Goal: Book appointment/travel/reservation

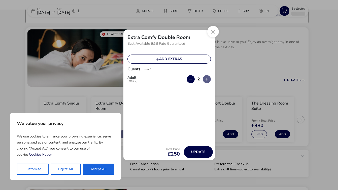
scroll to position [40, 0]
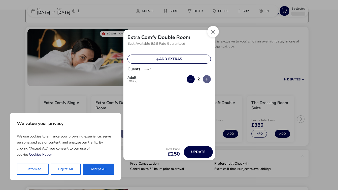
click at [215, 30] on button "Close" at bounding box center [213, 32] width 12 height 12
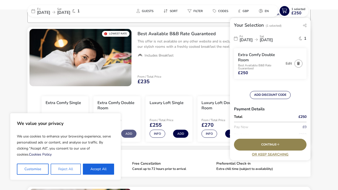
click at [64, 169] on button "Reject All" at bounding box center [66, 169] width 30 height 11
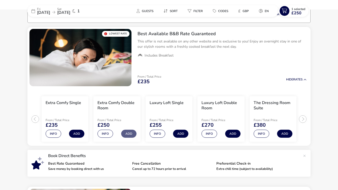
click at [50, 12] on span "[DATE]" at bounding box center [43, 13] width 13 height 6
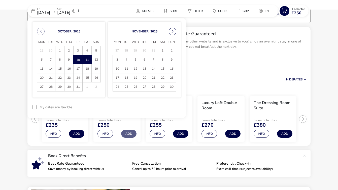
click at [173, 30] on button "Next Month" at bounding box center [173, 32] width 8 height 8
click at [128, 77] on span "23" at bounding box center [126, 78] width 9 height 9
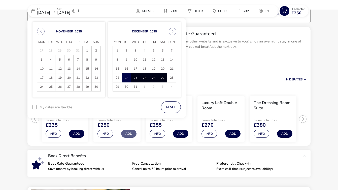
click at [163, 77] on span "27" at bounding box center [162, 78] width 9 height 9
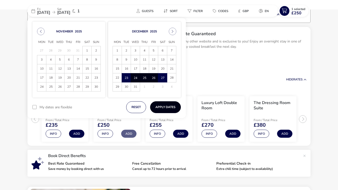
click at [166, 106] on button "Apply Dates" at bounding box center [165, 107] width 31 height 12
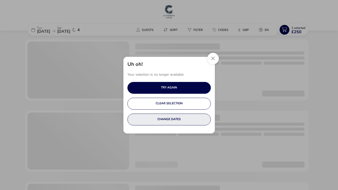
click at [177, 120] on button "CHANGE DATES" at bounding box center [168, 120] width 83 height 12
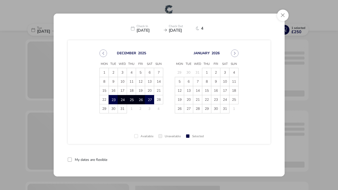
click at [135, 136] on span at bounding box center [136, 136] width 4 height 4
click at [161, 109] on td "4" at bounding box center [158, 108] width 9 height 9
click at [71, 159] on div at bounding box center [70, 160] width 4 height 4
click at [255, 160] on button "Apply Dates" at bounding box center [255, 160] width 31 height 12
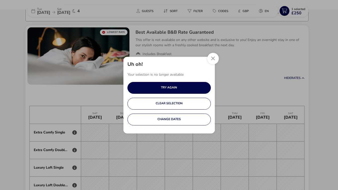
scroll to position [0, 3354]
click at [214, 56] on button "Close" at bounding box center [213, 59] width 12 height 12
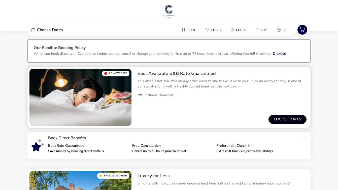
click at [292, 119] on button "Choose dates" at bounding box center [287, 119] width 38 height 9
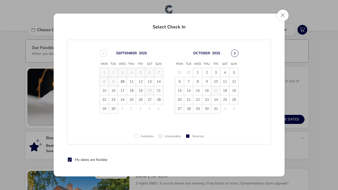
click at [233, 54] on button "Next Month" at bounding box center [235, 54] width 8 height 8
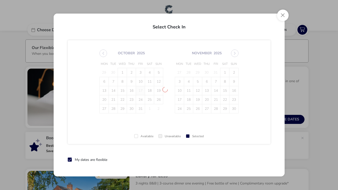
click at [233, 54] on span "[DATE] Mon Tue Wed Thu Fri Sat Sun 29 30 1 2 3 4 5 6 7 8 9 10 11 12 13 14 15 16…" at bounding box center [169, 82] width 148 height 76
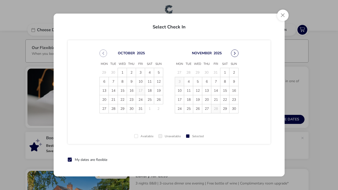
click at [235, 53] on button "Next Month" at bounding box center [235, 54] width 8 height 8
click at [226, 100] on span "27" at bounding box center [224, 99] width 9 height 9
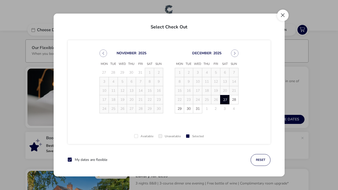
click at [284, 11] on button "Close" at bounding box center [283, 16] width 12 height 12
